Goal: Information Seeking & Learning: Learn about a topic

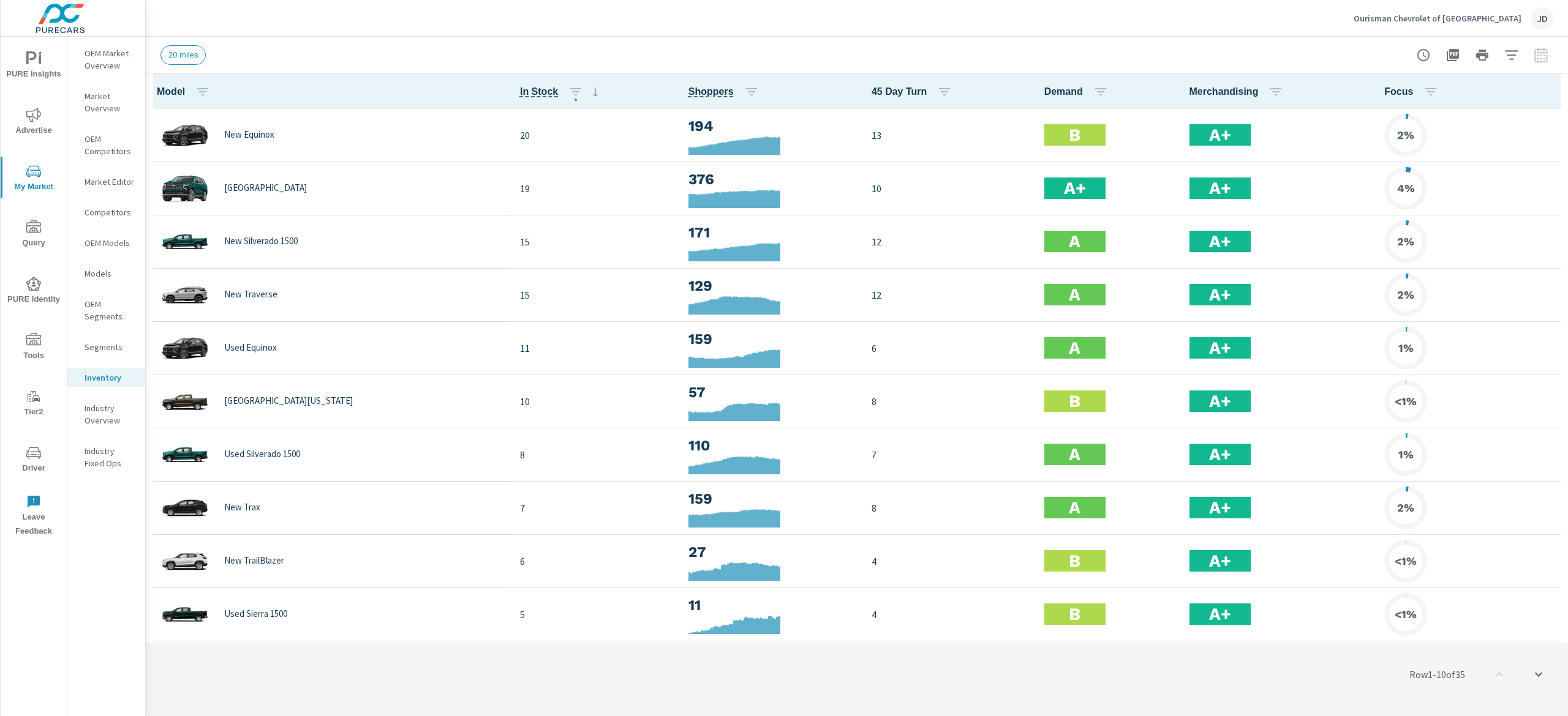
scroll to position [1, 0]
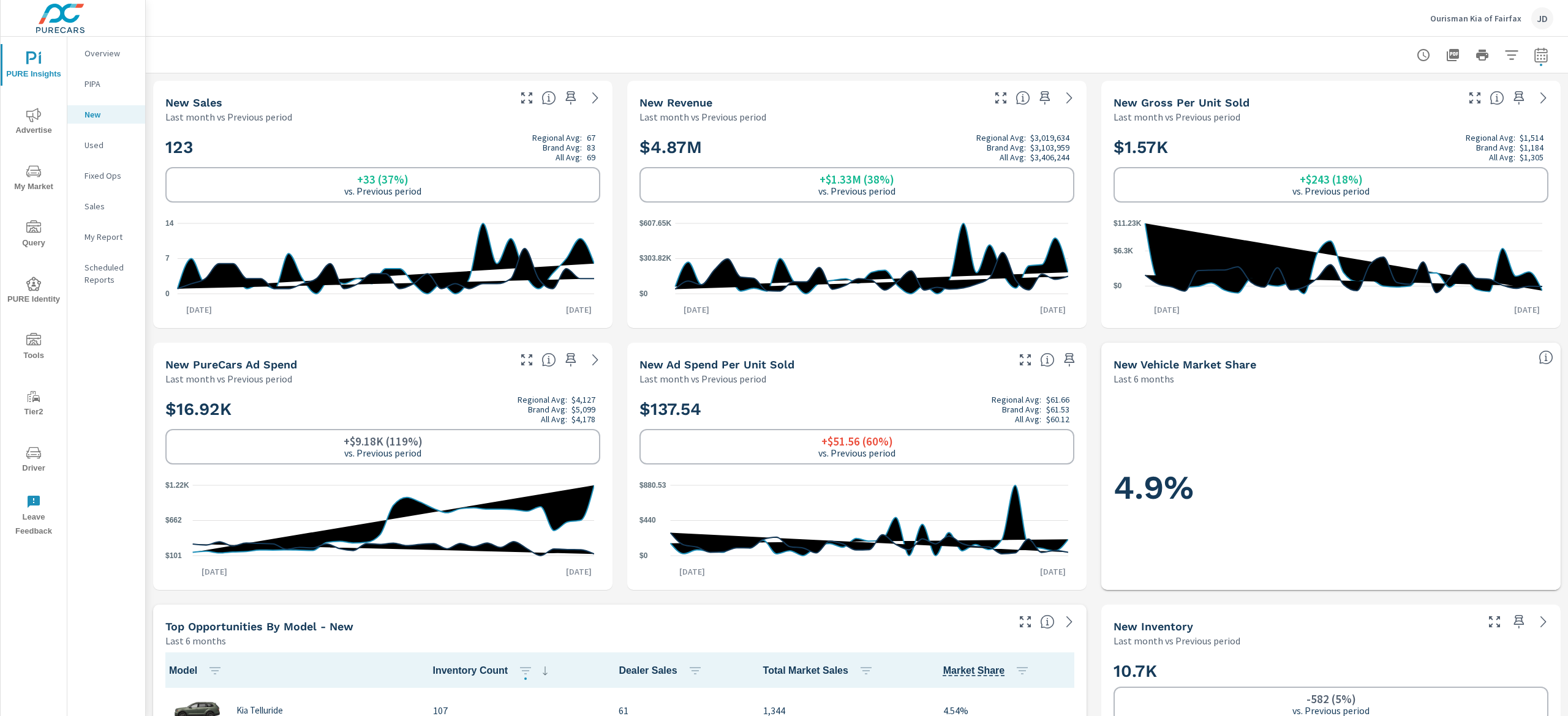
scroll to position [1, 0]
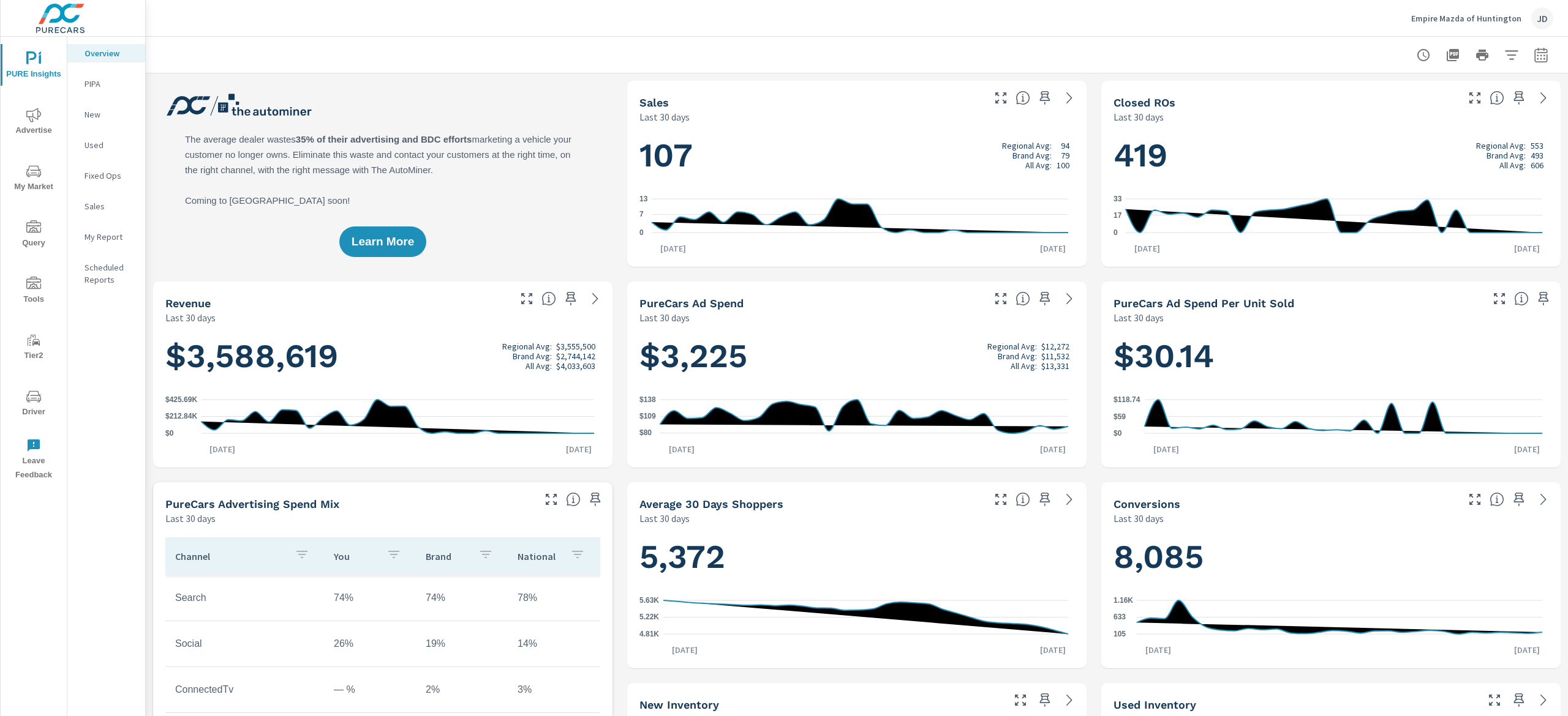
click at [49, 181] on span "My Market" at bounding box center [34, 179] width 59 height 30
